Goal: Obtain resource: Obtain resource

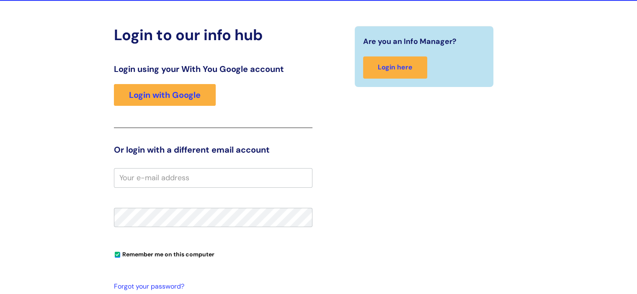
scroll to position [68, 0]
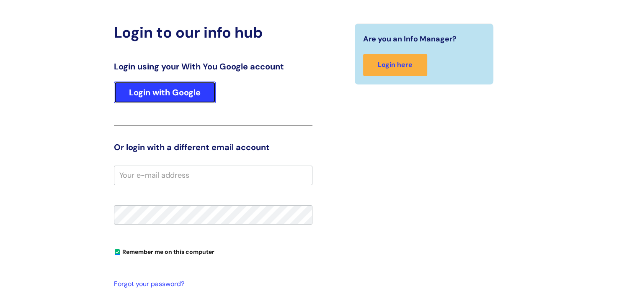
click at [135, 88] on link "Login with Google" at bounding box center [165, 93] width 102 height 22
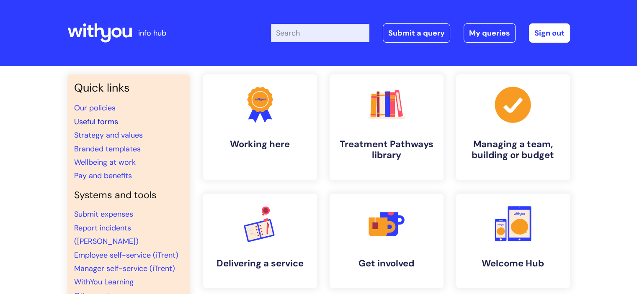
click at [106, 120] on link "Useful forms" at bounding box center [96, 122] width 44 height 10
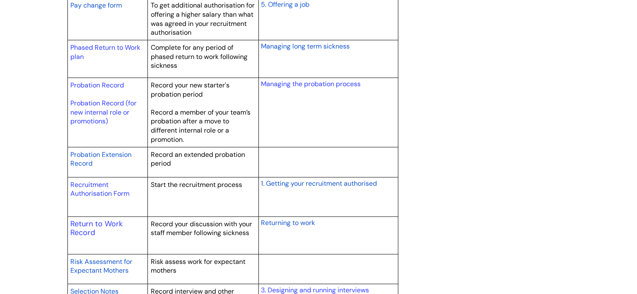
scroll to position [1154, 0]
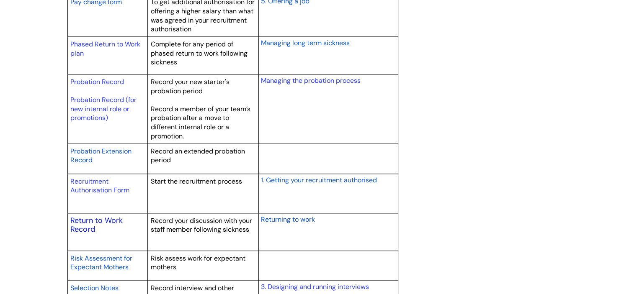
click at [102, 219] on link "Return to Work Record" at bounding box center [96, 225] width 52 height 19
